Goal: Check status

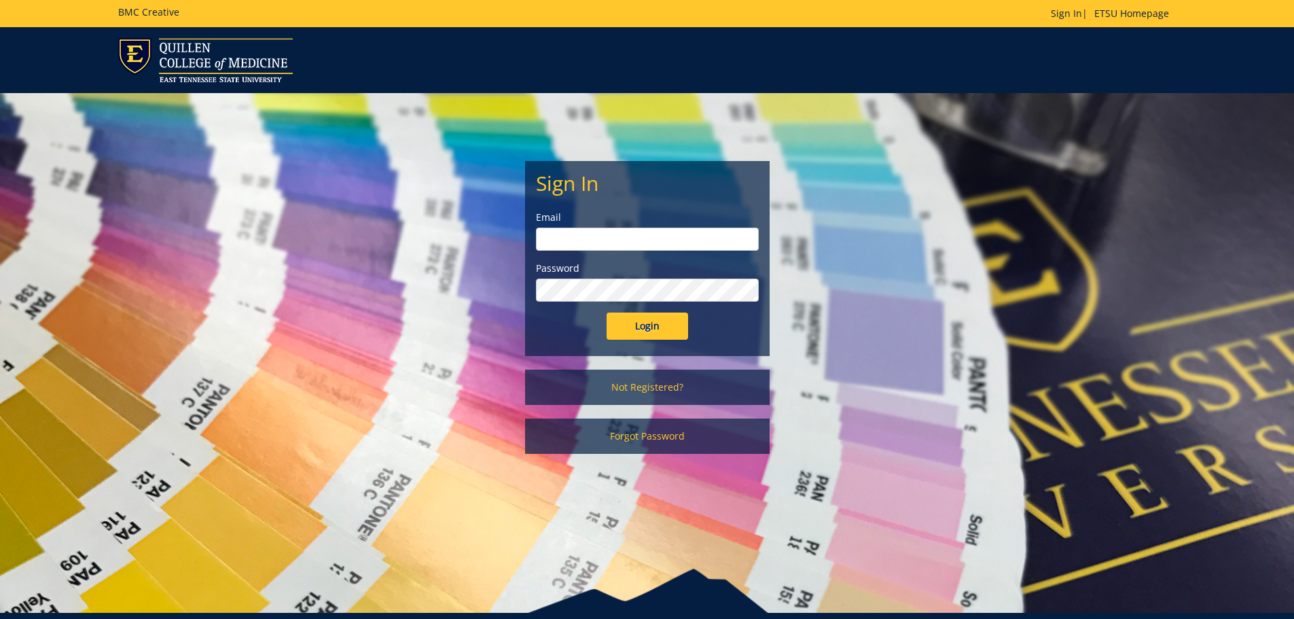
click at [662, 244] on input "email" at bounding box center [647, 239] width 223 height 23
type input "[EMAIL_ADDRESS][DOMAIN_NAME]"
click at [607, 313] on input "Login" at bounding box center [648, 326] width 82 height 27
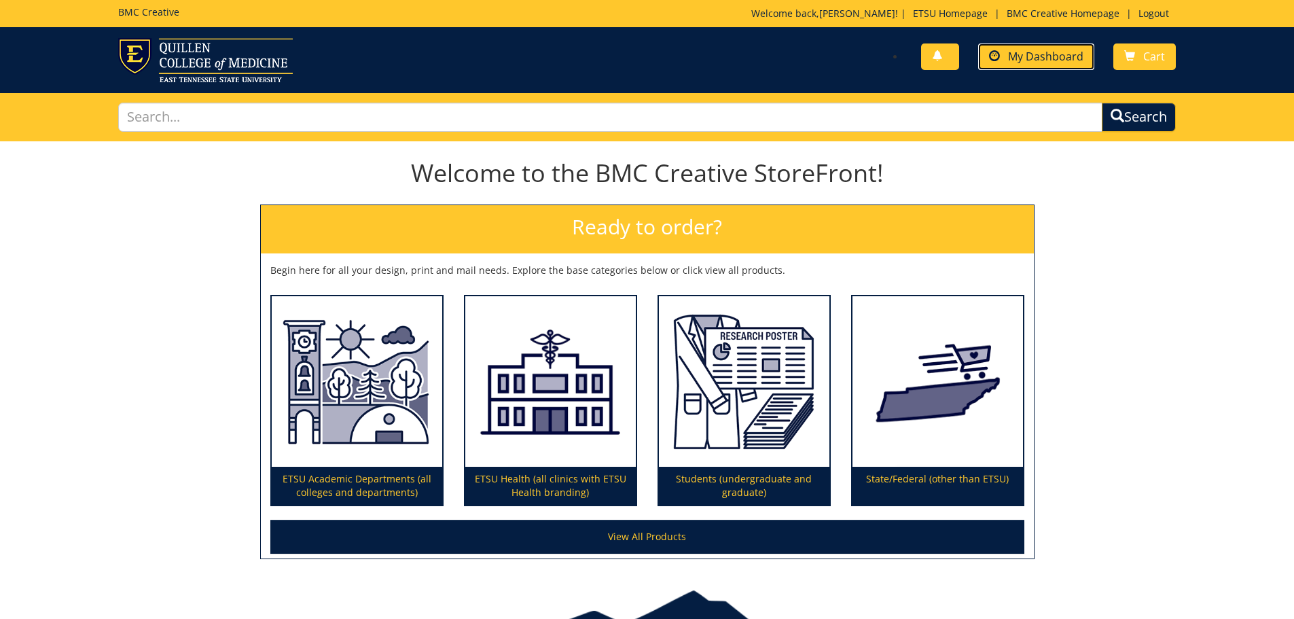
click at [1050, 63] on span "My Dashboard" at bounding box center [1045, 56] width 75 height 15
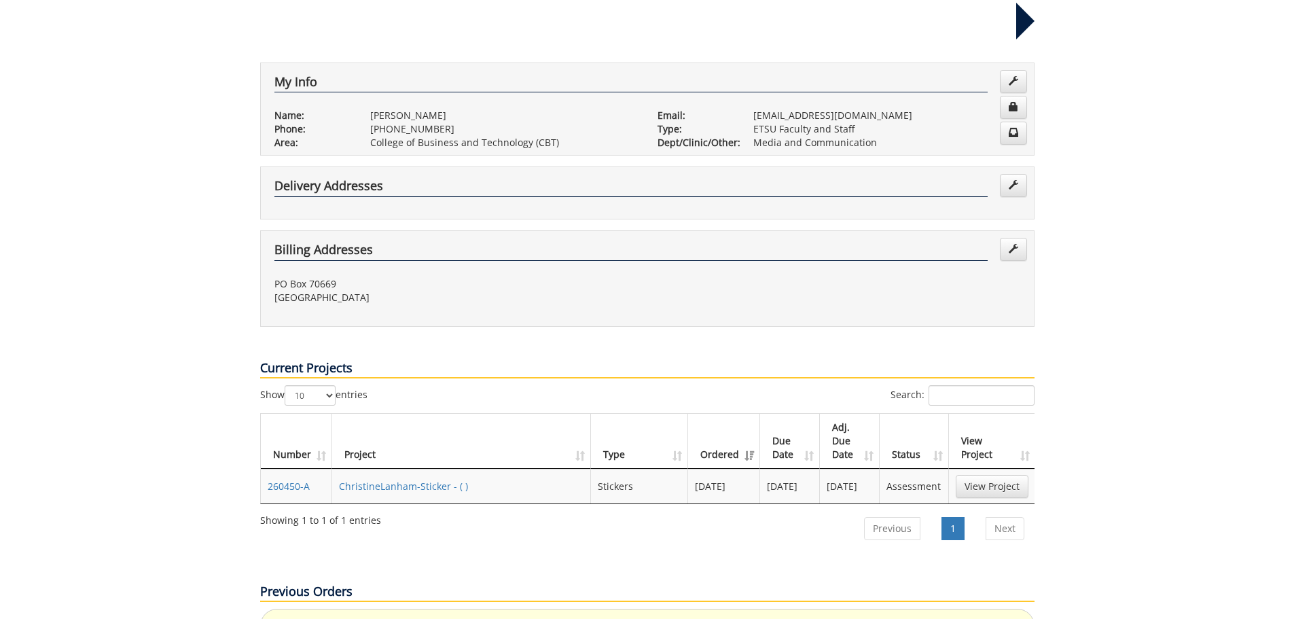
scroll to position [272, 0]
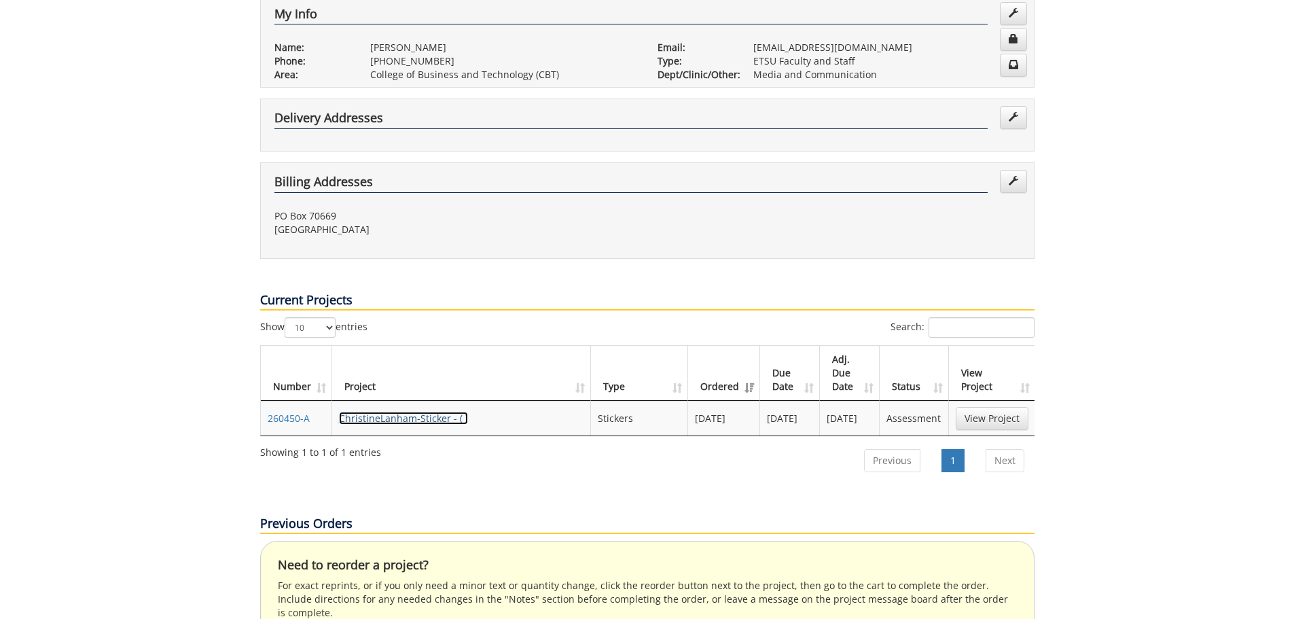
click at [385, 412] on link "ChristineLanham-Sticker - ( )" at bounding box center [403, 418] width 129 height 13
